Goal: Task Accomplishment & Management: Use online tool/utility

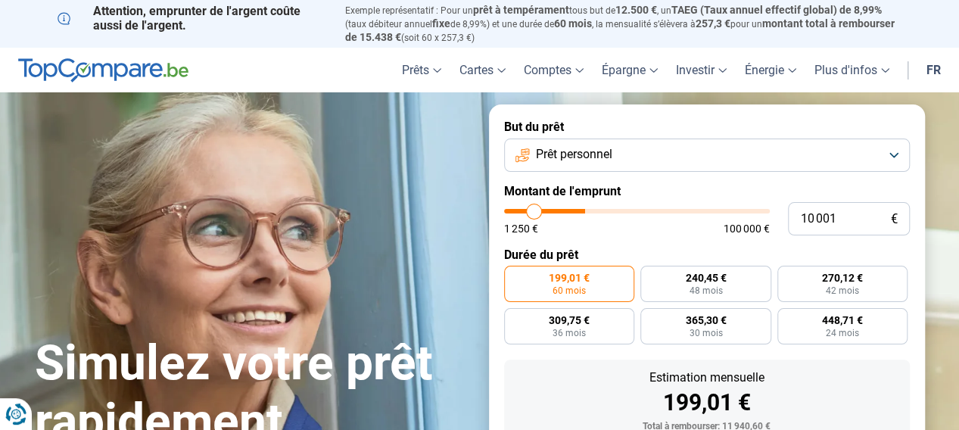
type input "31 250"
type input "31250"
click at [587, 213] on input "range" at bounding box center [637, 211] width 266 height 5
radio input "false"
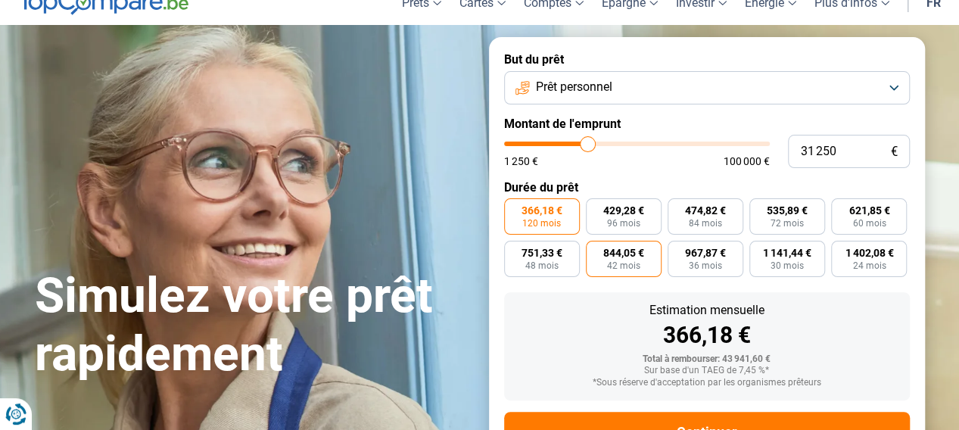
scroll to position [53, 0]
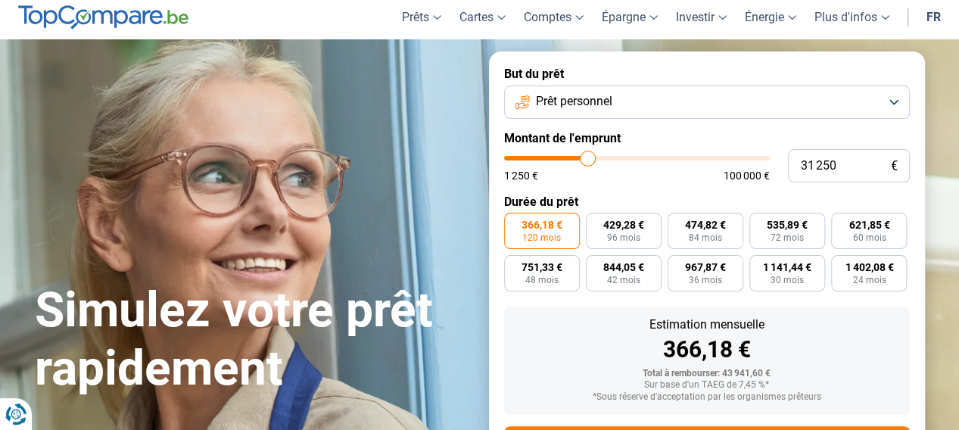
click at [890, 101] on button "Prêt personnel" at bounding box center [707, 102] width 406 height 33
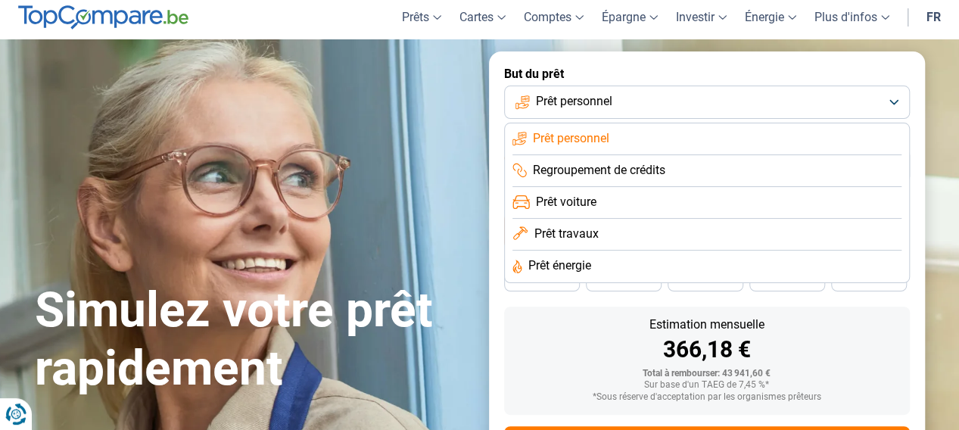
click at [582, 138] on span "Prêt personnel" at bounding box center [571, 138] width 76 height 17
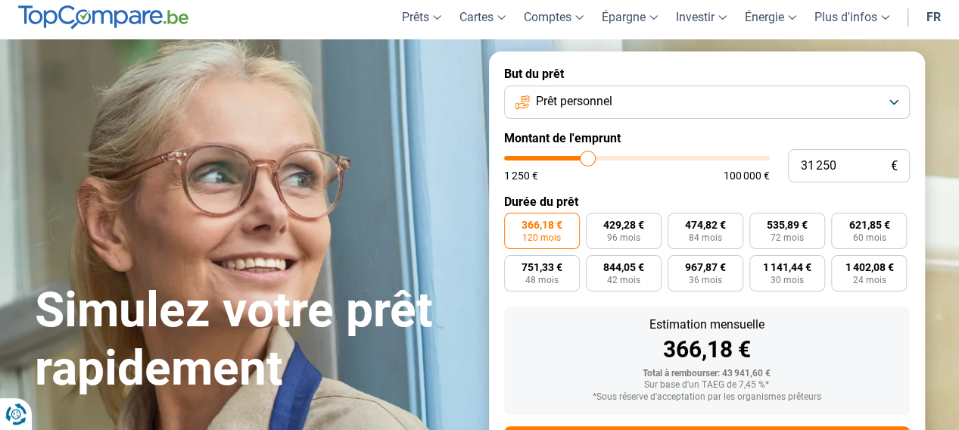
type input "31 000"
type input "31000"
type input "31 500"
type input "31500"
type input "32 000"
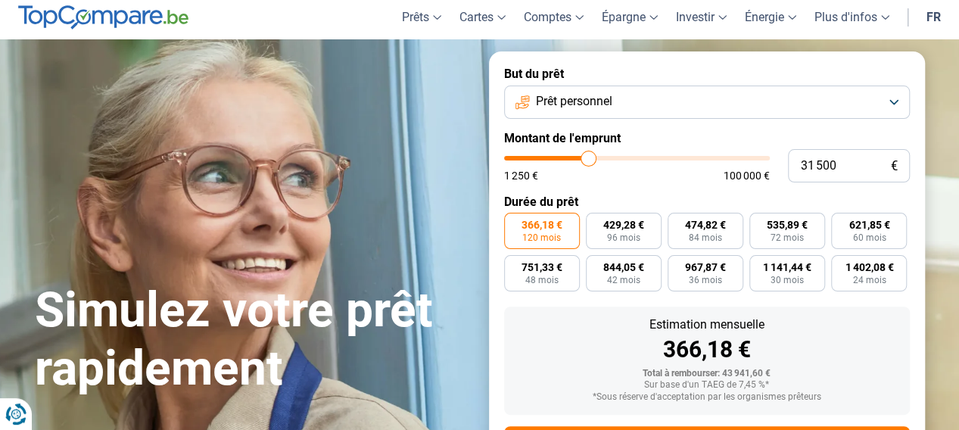
type input "32000"
type input "33 250"
type input "33250"
type input "35 000"
type input "35000"
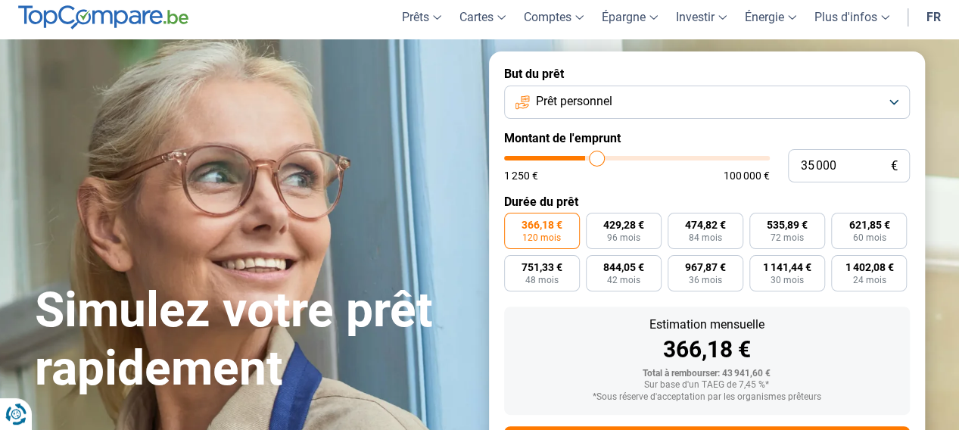
type input "36 000"
type input "36000"
type input "36 750"
type input "36750"
type input "37 000"
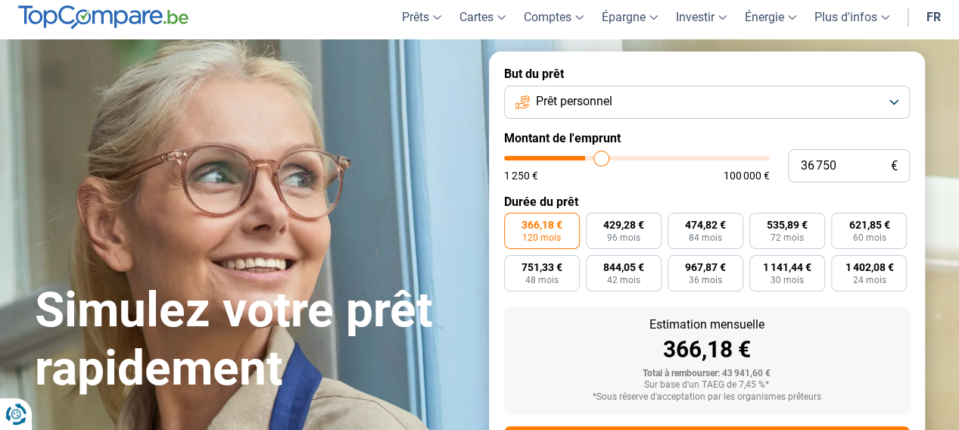
type input "37000"
type input "37 250"
type input "37250"
type input "36 750"
type input "36750"
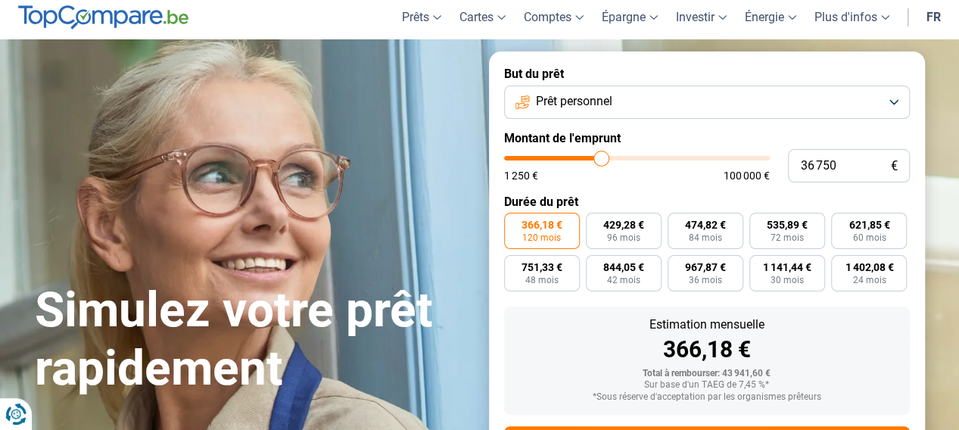
type input "36 250"
type input "36250"
type input "36 000"
type input "36000"
type input "35 750"
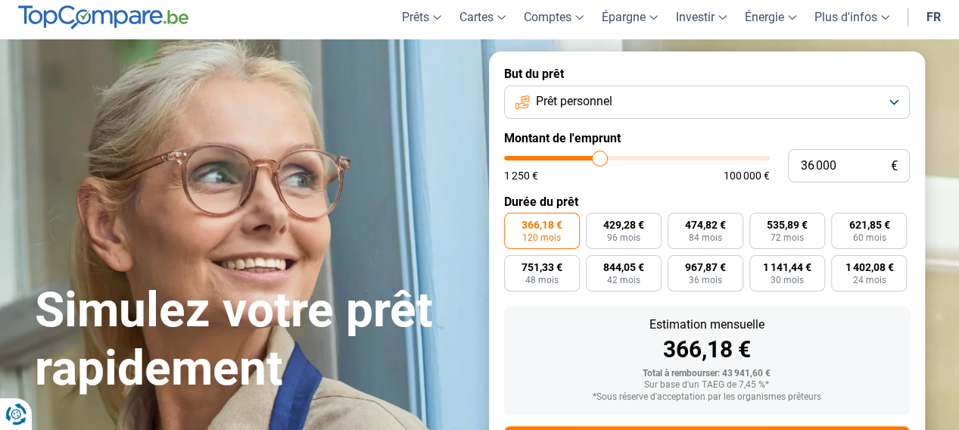
type input "35750"
type input "35 500"
type input "35500"
type input "35 250"
type input "35250"
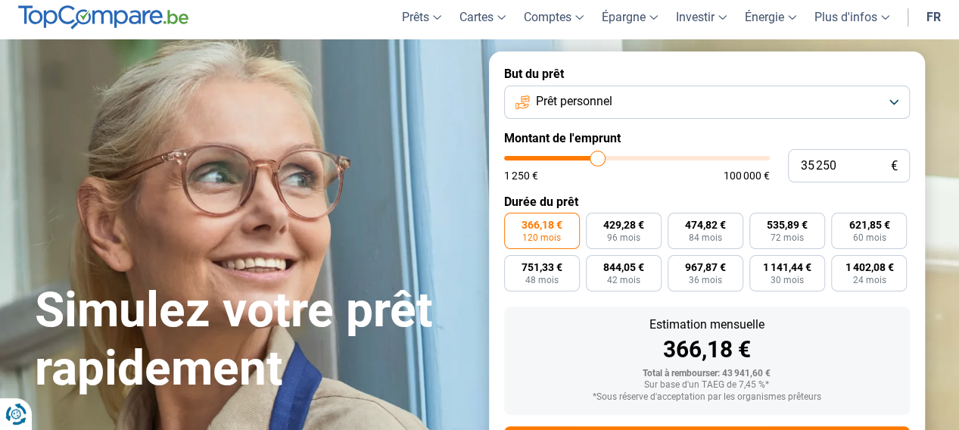
type input "35 000"
type input "35000"
type input "34 750"
type input "34750"
type input "34 500"
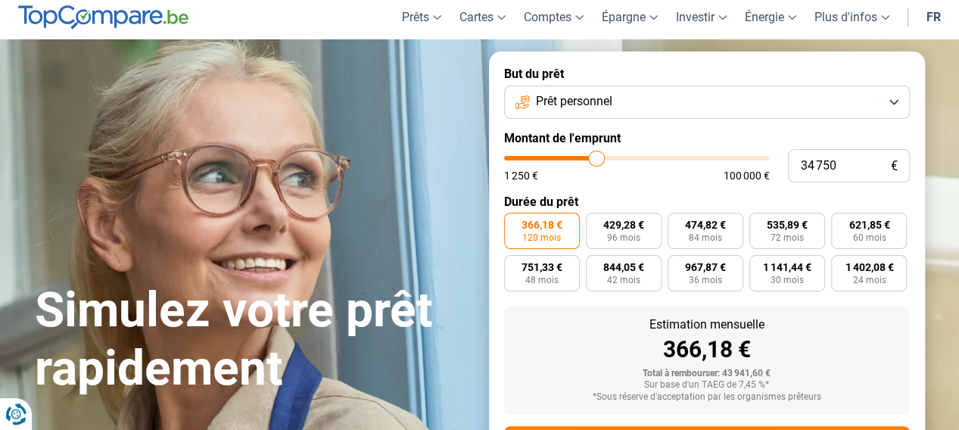
type input "34500"
type input "34 250"
type input "34250"
type input "34 000"
type input "34000"
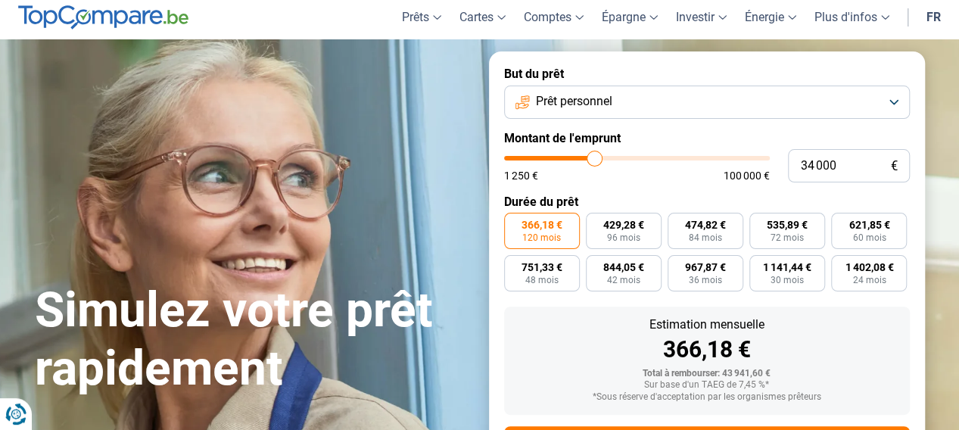
type input "33 750"
type input "33750"
type input "33 500"
type input "33500"
type input "32 750"
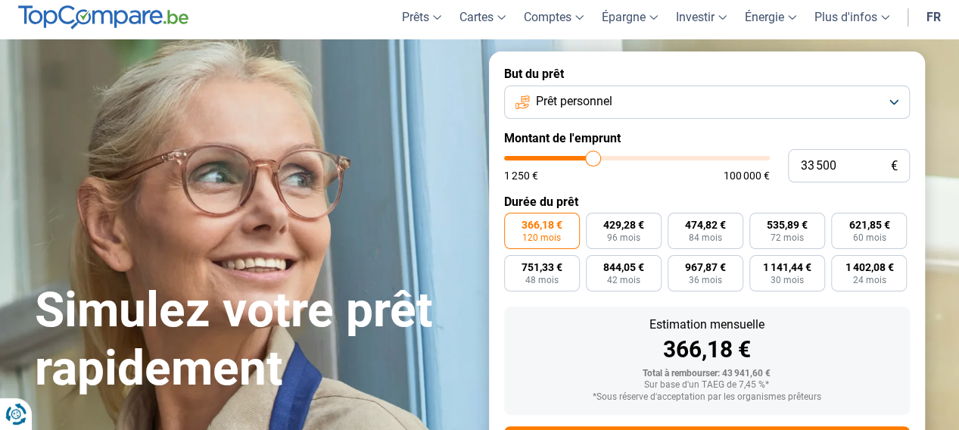
type input "32750"
type input "32 500"
type input "32500"
type input "32 000"
type input "32000"
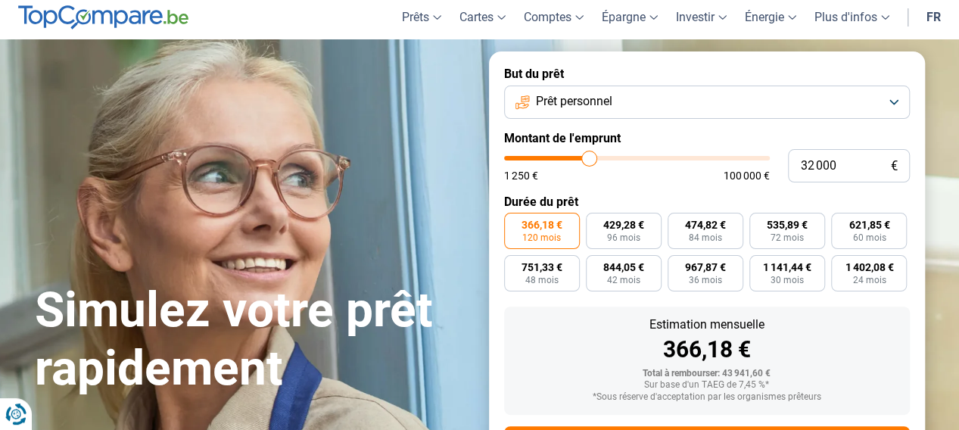
type input "31 750"
type input "31750"
type input "31 250"
type input "31250"
type input "31 000"
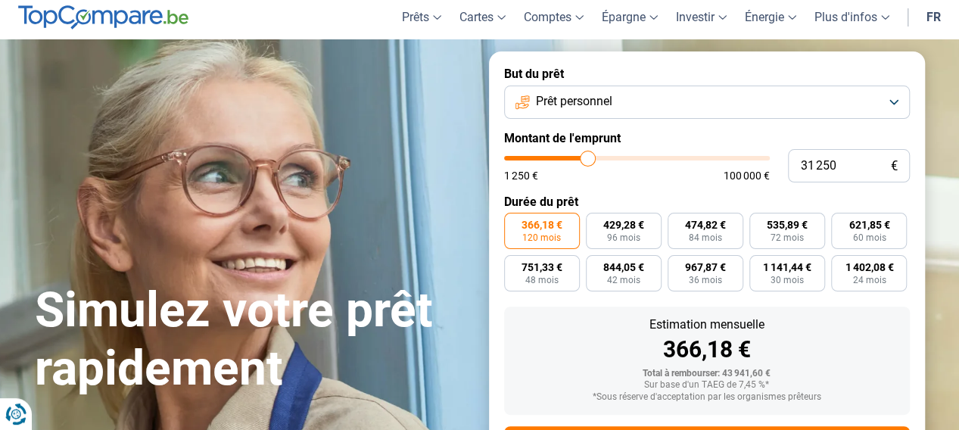
type input "31000"
type input "30 750"
type input "30750"
type input "30 500"
type input "30500"
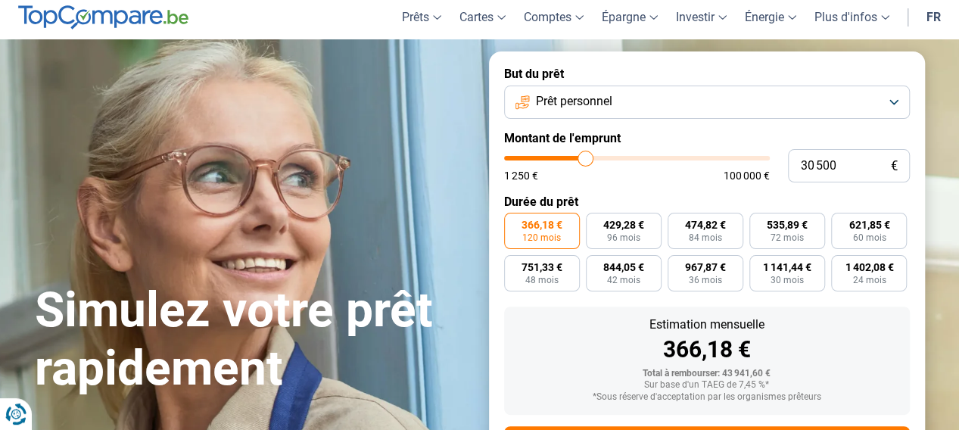
type input "30 250"
type input "30250"
type input "30 000"
type input "30000"
type input "29 500"
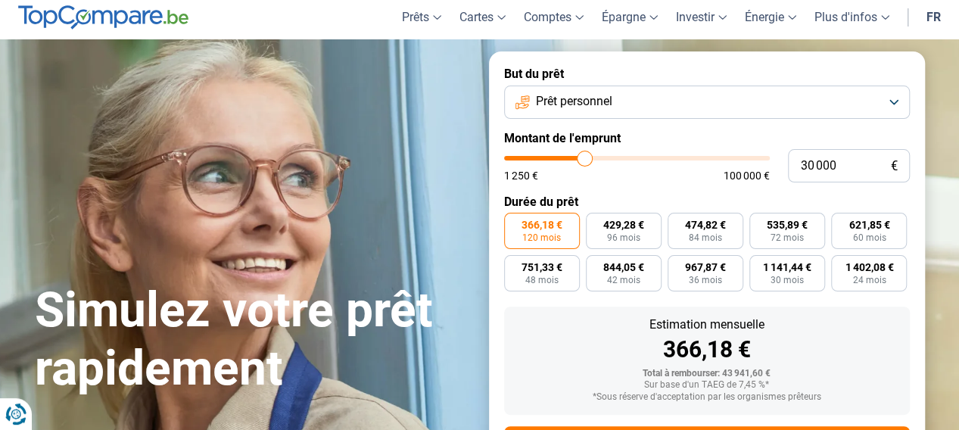
type input "29500"
type input "29 250"
type input "29250"
type input "29 000"
type input "29000"
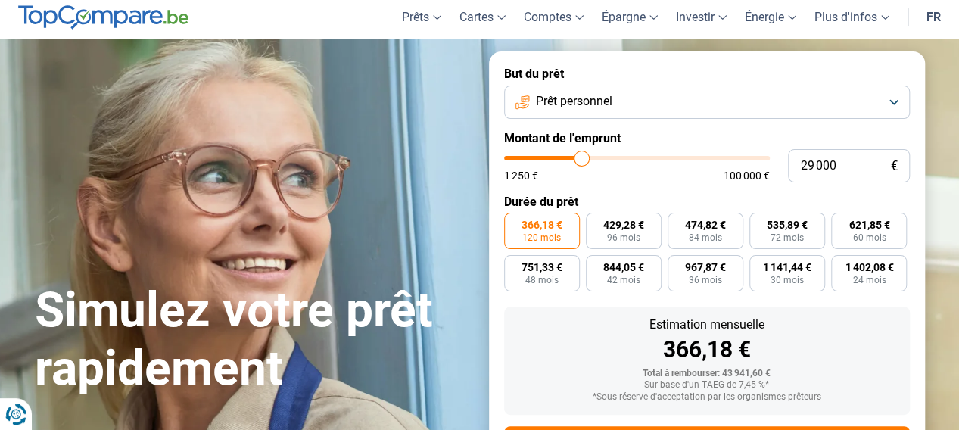
type input "28 500"
type input "28500"
type input "28 000"
type input "28000"
type input "27 750"
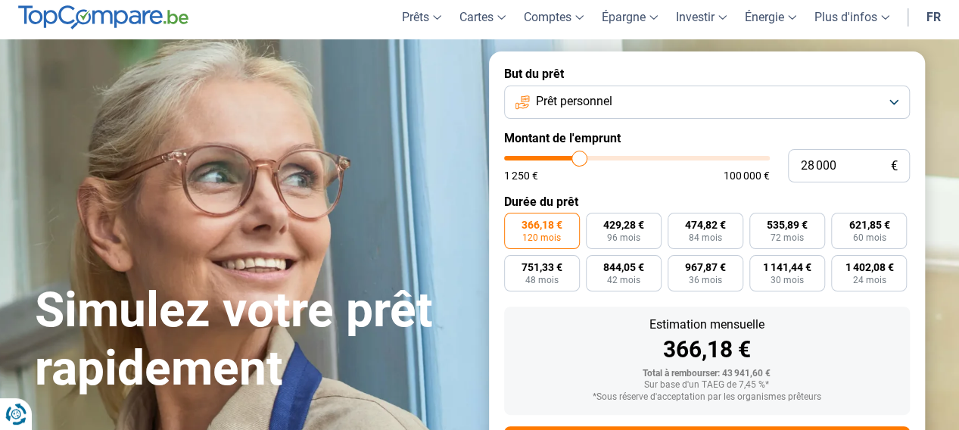
type input "27750"
type input "27 500"
type input "27500"
type input "27 250"
type input "27250"
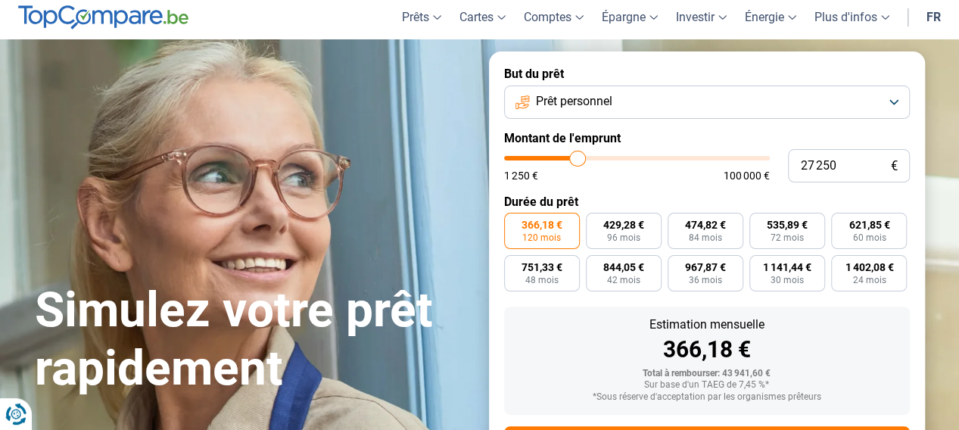
type input "27 000"
type input "27000"
type input "26 750"
type input "26750"
type input "26 500"
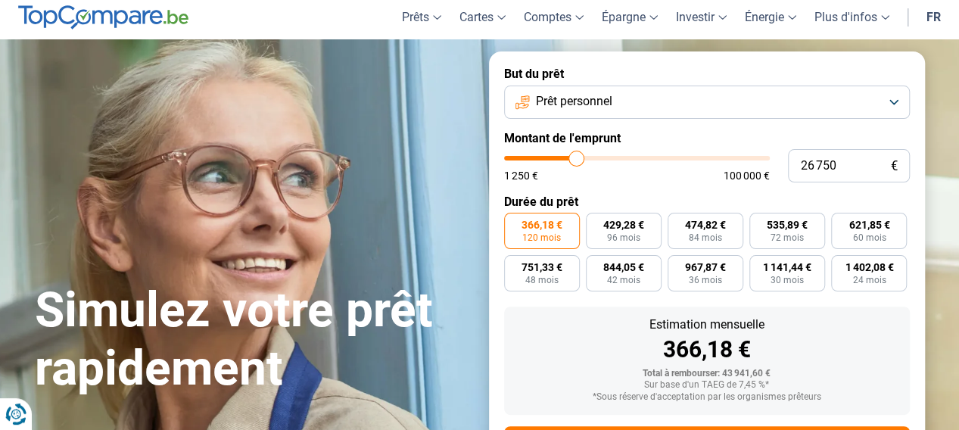
type input "26500"
type input "26 250"
type input "26250"
type input "26 000"
type input "26000"
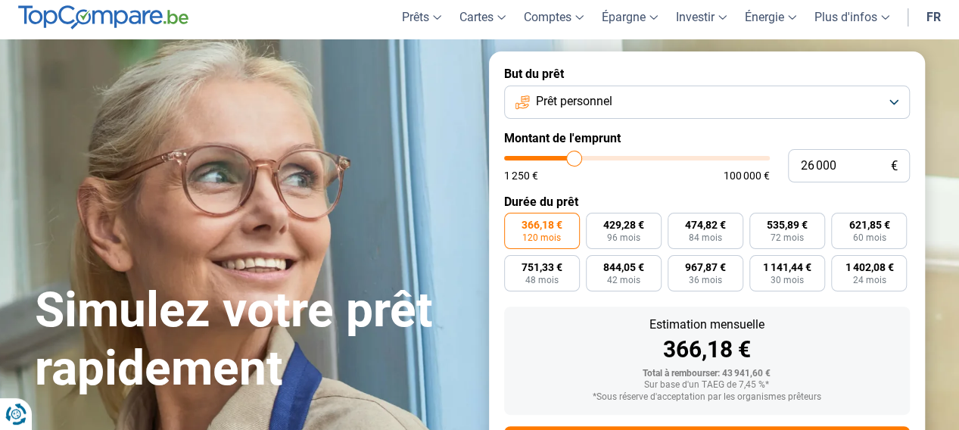
type input "25 750"
type input "25750"
type input "25 500"
type input "25500"
type input "25 000"
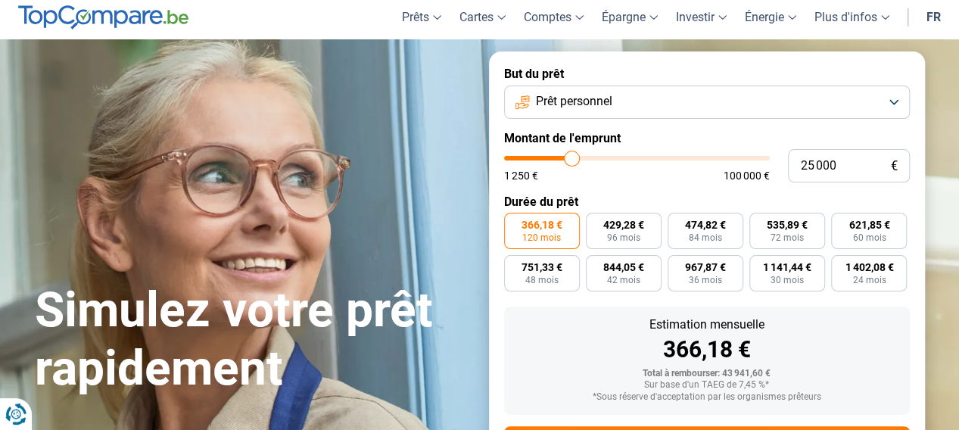
drag, startPoint x: 586, startPoint y: 157, endPoint x: 572, endPoint y: 167, distance: 17.9
type input "25000"
click at [572, 160] on input "range" at bounding box center [637, 158] width 266 height 5
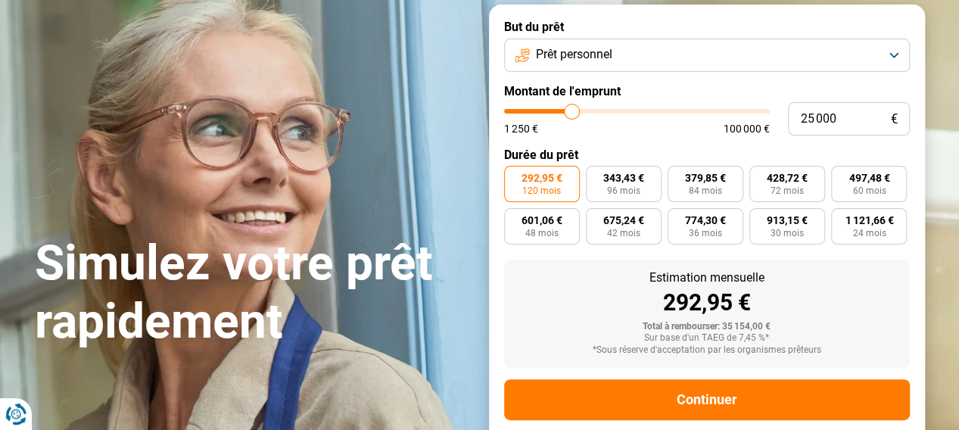
scroll to position [129, 0]
